Goal: Information Seeking & Learning: Learn about a topic

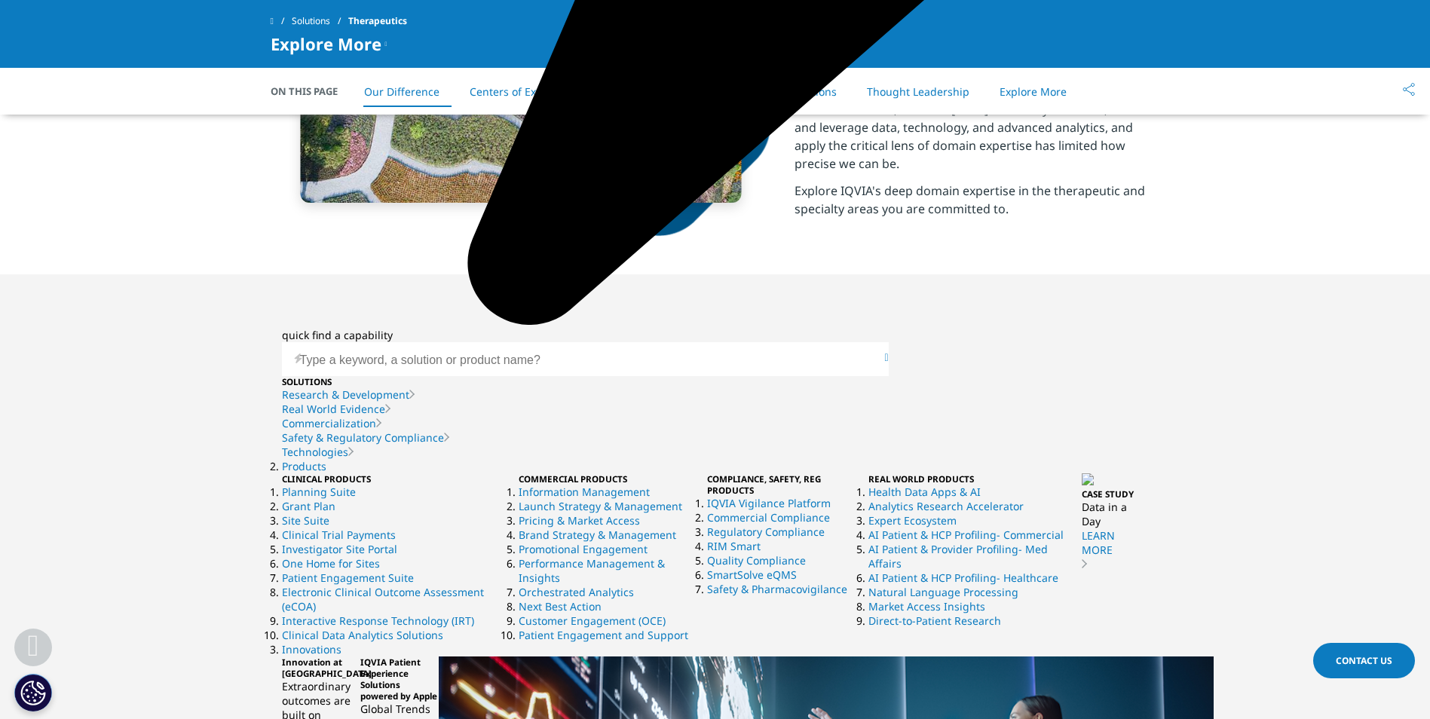
scroll to position [904, 0]
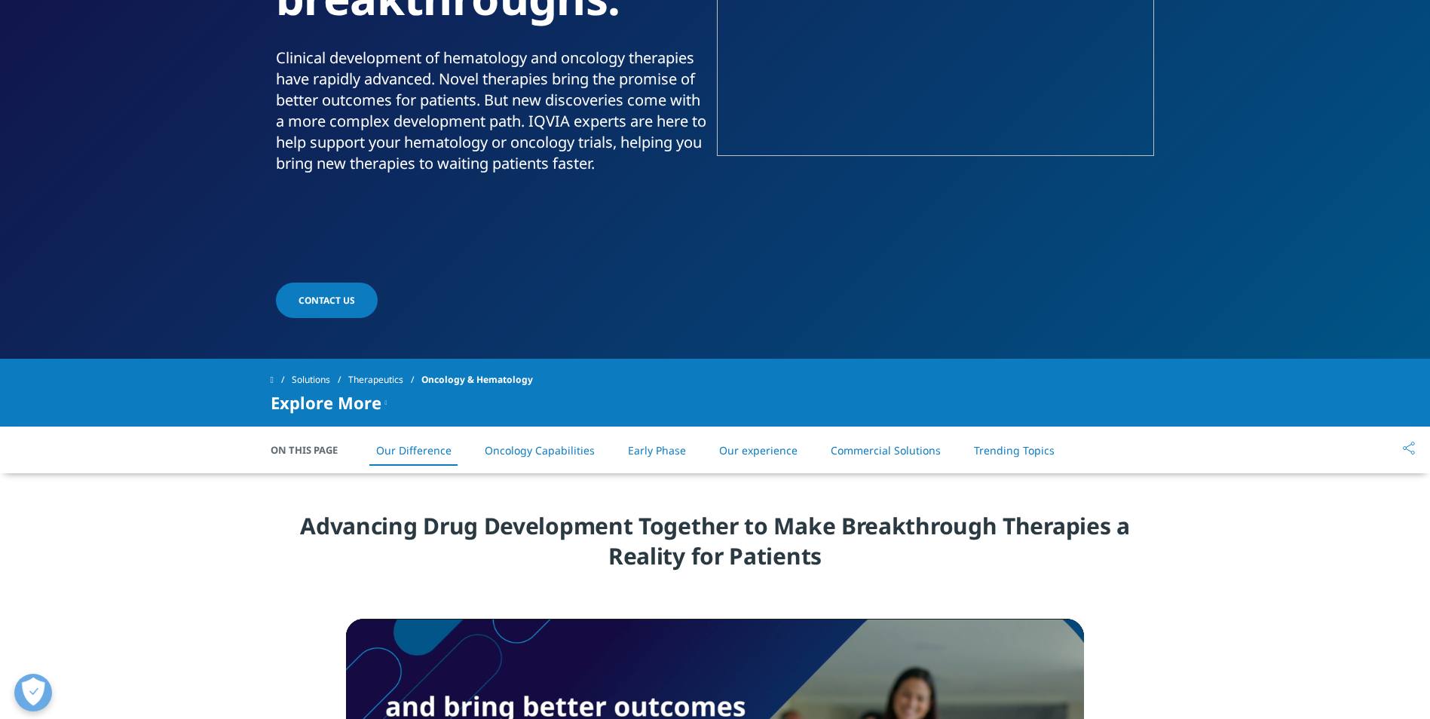
scroll to position [226, 0]
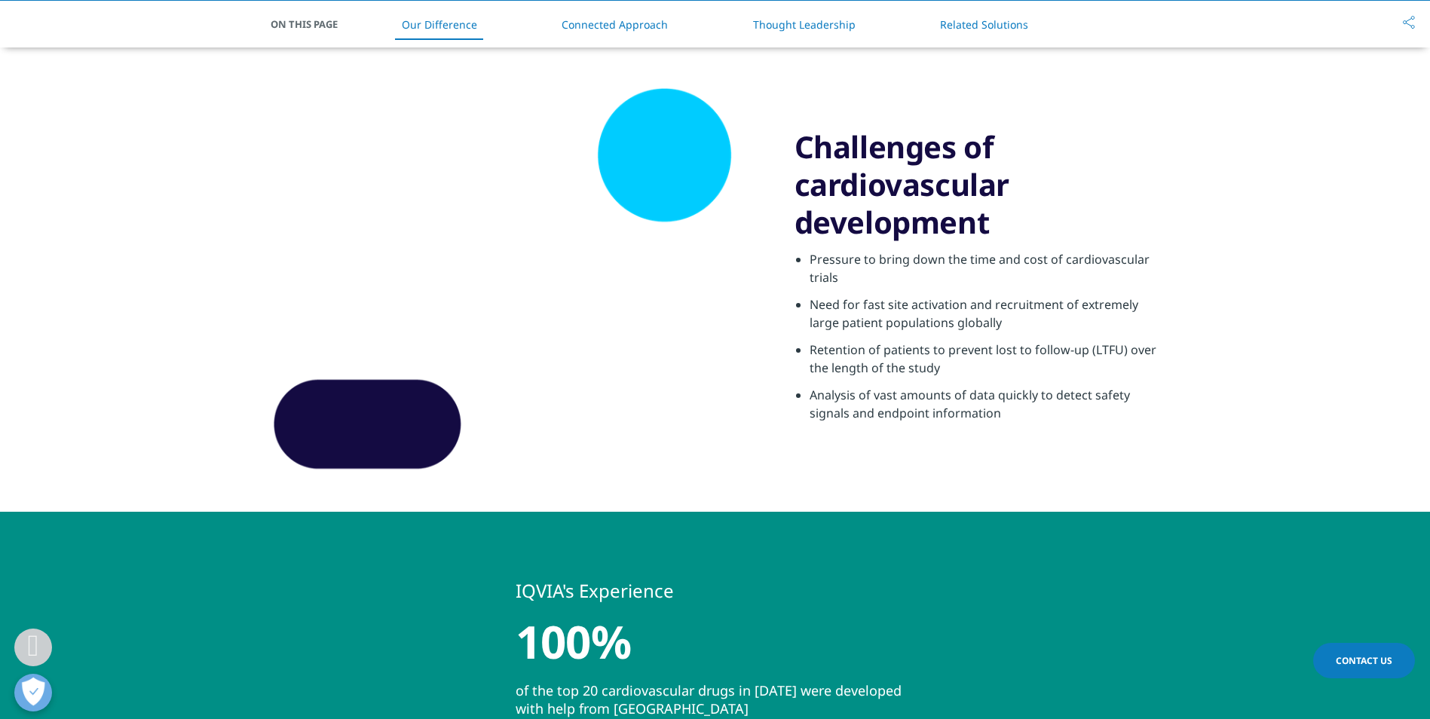
scroll to position [301, 0]
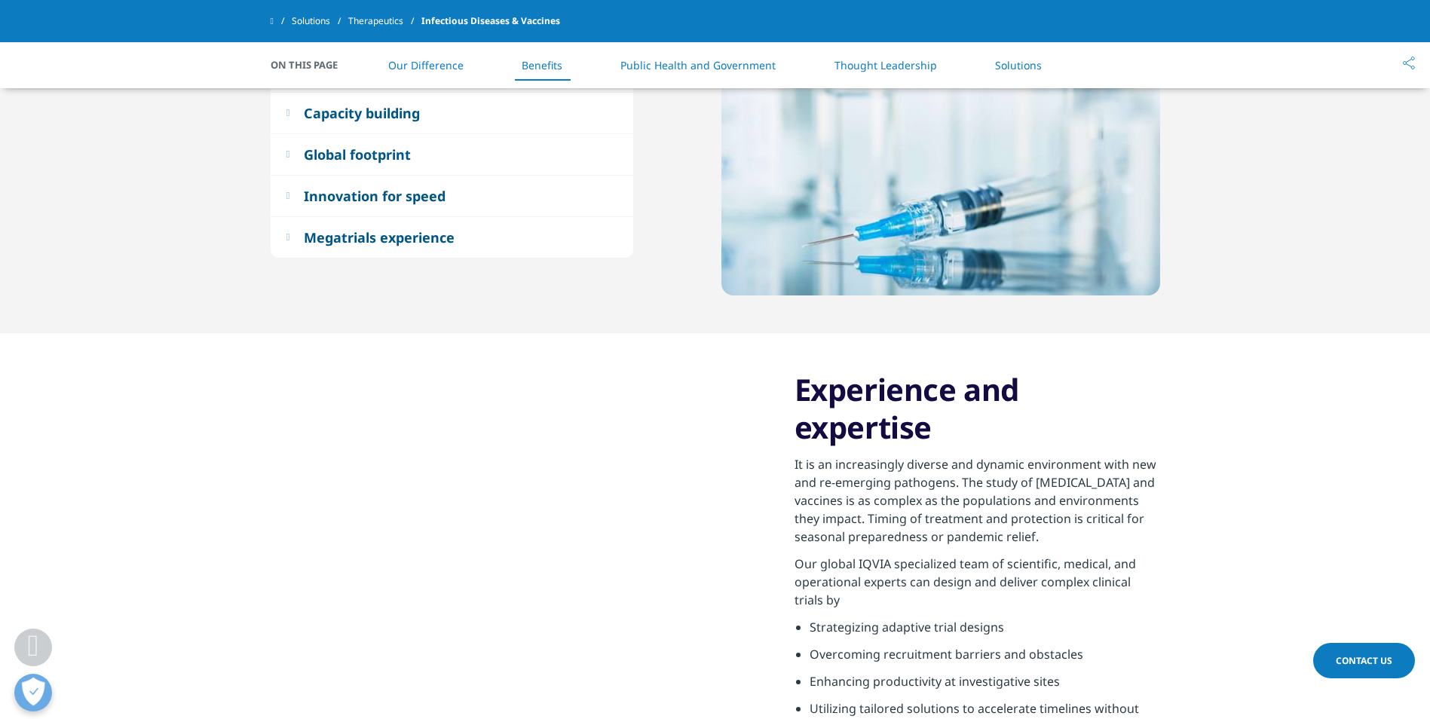
scroll to position [829, 0]
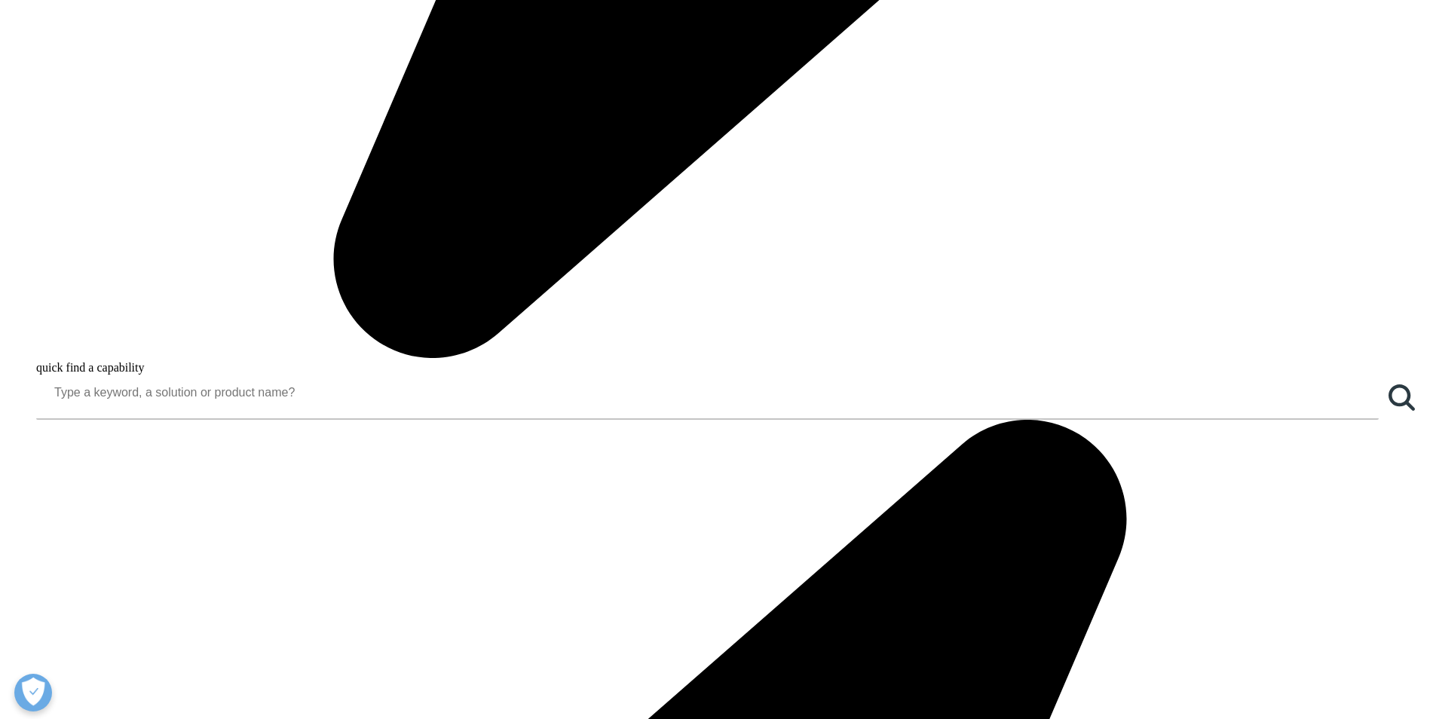
scroll to position [1583, 0]
